Goal: Task Accomplishment & Management: Manage account settings

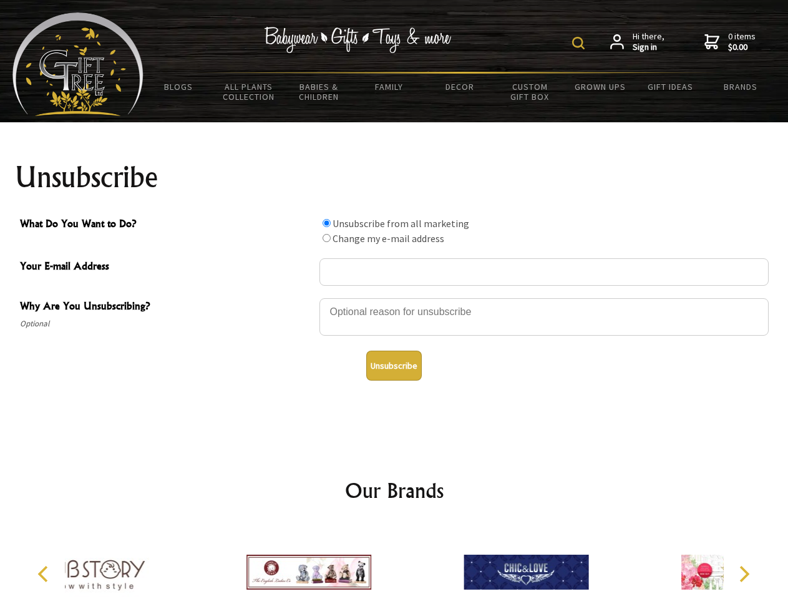
click at [581, 43] on img at bounding box center [578, 43] width 12 height 12
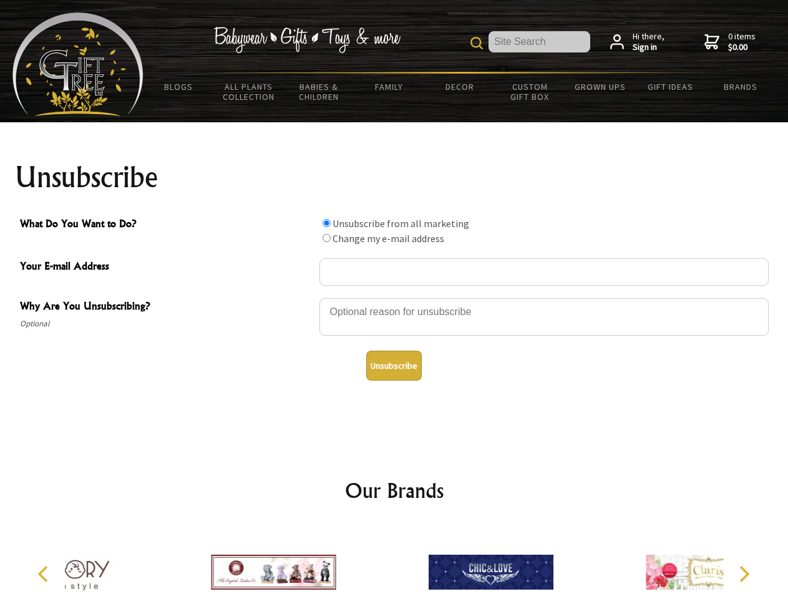
click at [395, 298] on div at bounding box center [544, 319] width 449 height 44
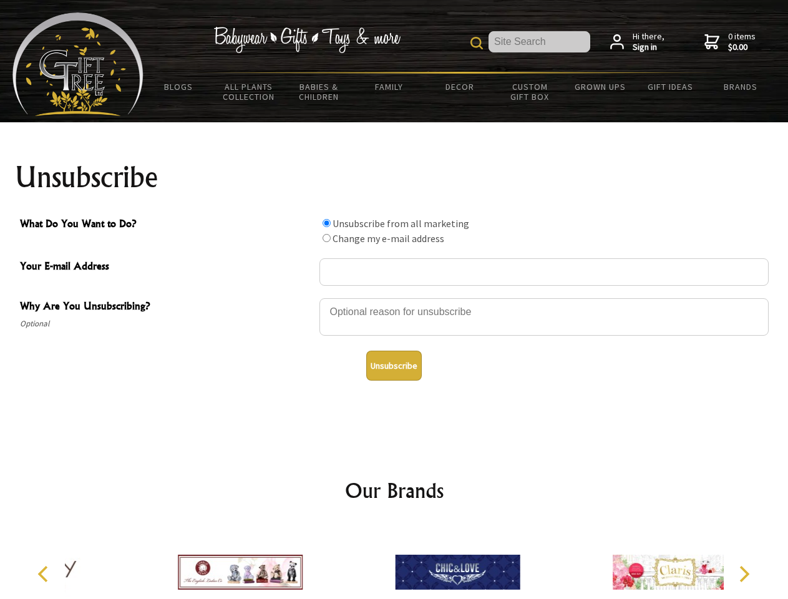
click at [326, 223] on input "What Do You Want to Do?" at bounding box center [327, 223] width 8 height 8
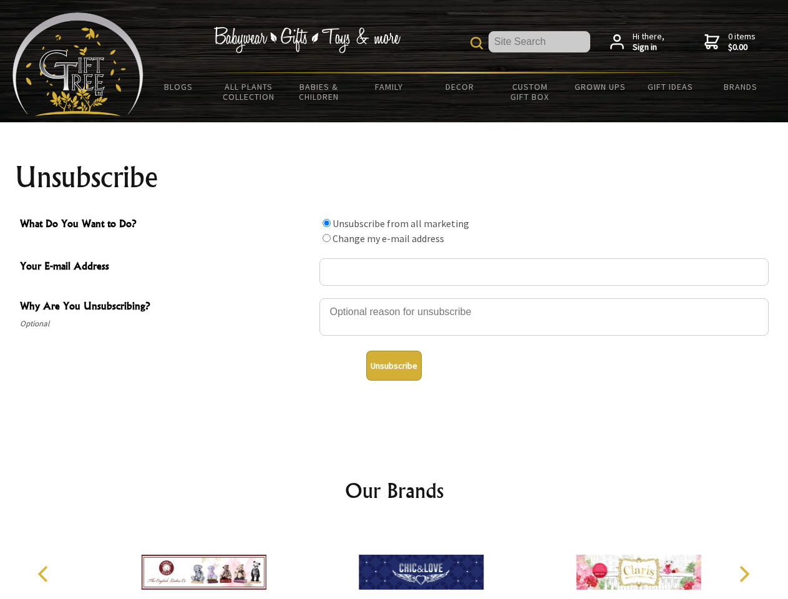
click at [326, 238] on input "What Do You Want to Do?" at bounding box center [327, 238] width 8 height 8
radio input "true"
click at [394, 366] on button "Unsubscribe" at bounding box center [394, 366] width 56 height 30
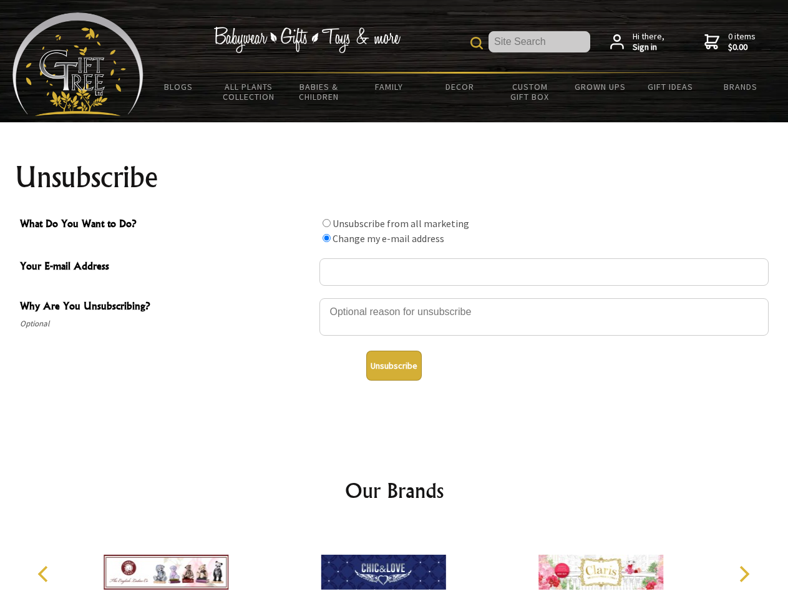
click at [395, 562] on img at bounding box center [383, 573] width 125 height 94
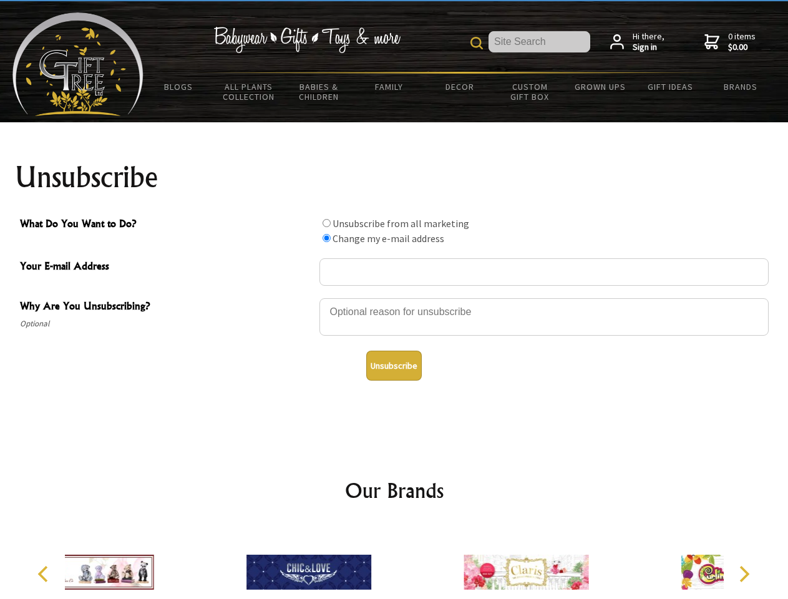
click at [45, 574] on icon "Previous" at bounding box center [44, 574] width 16 height 16
click at [744, 574] on icon "Next" at bounding box center [743, 574] width 16 height 16
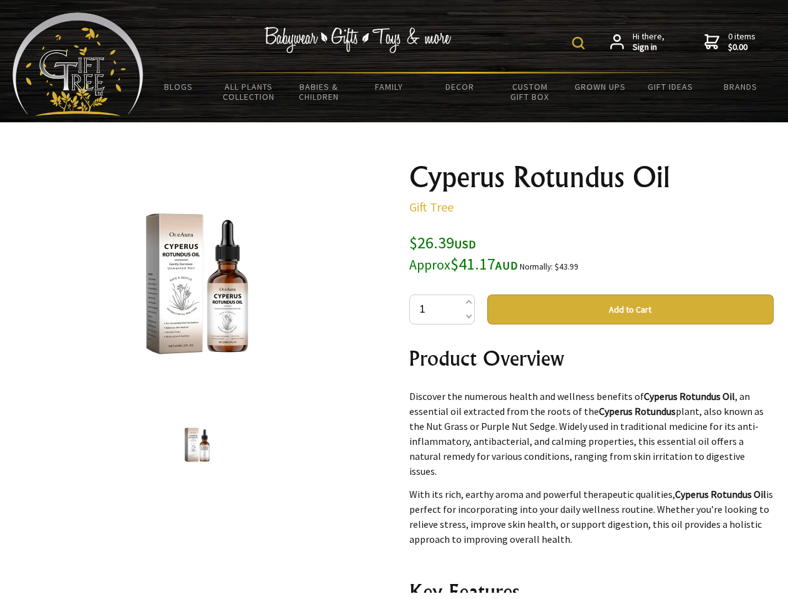
click at [581, 43] on img at bounding box center [578, 43] width 12 height 12
